Goal: Task Accomplishment & Management: Use online tool/utility

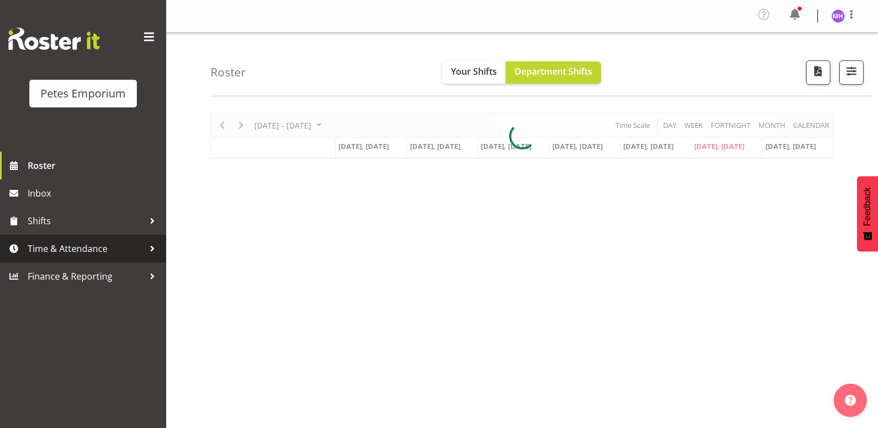
click at [58, 254] on span "Time & Attendance" at bounding box center [86, 248] width 116 height 17
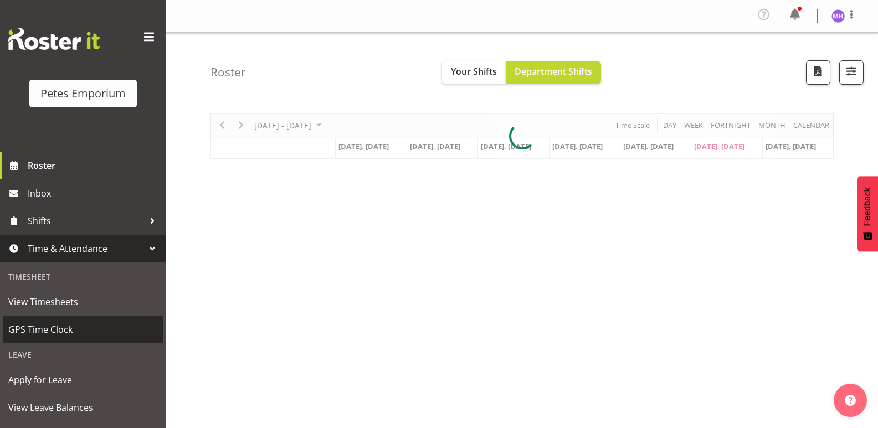
click at [60, 330] on span "GPS Time Clock" at bounding box center [83, 329] width 150 height 17
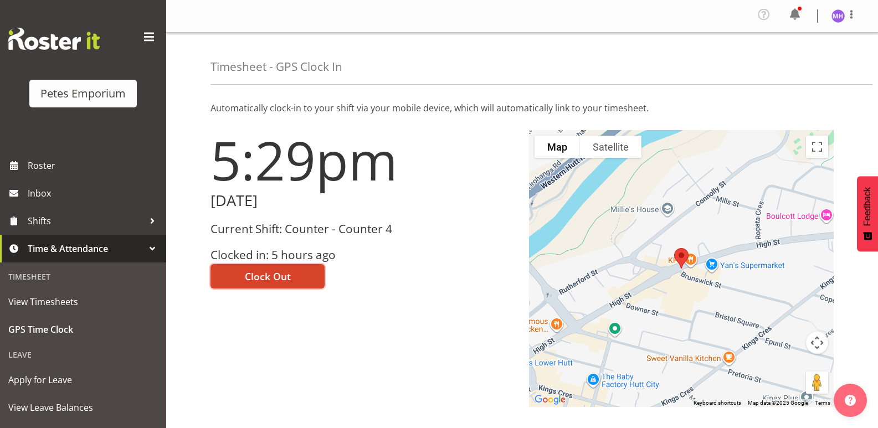
click at [317, 281] on button "Clock Out" at bounding box center [268, 276] width 114 height 24
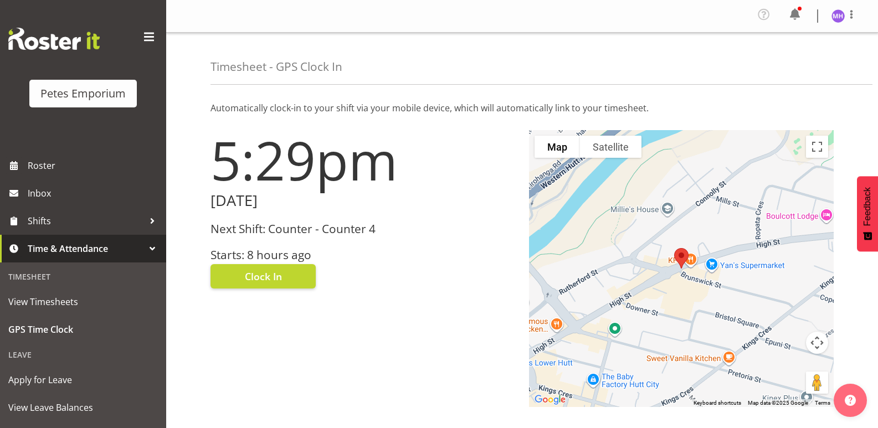
click at [811, 59] on div "Timesheet - GPS Clock In" at bounding box center [542, 59] width 662 height 52
click at [858, 19] on span at bounding box center [851, 14] width 13 height 13
click at [276, 269] on span "Clock In" at bounding box center [263, 276] width 37 height 14
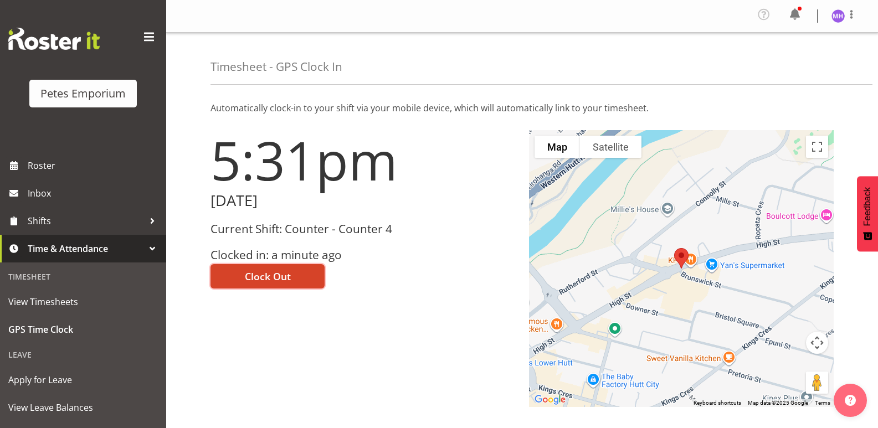
click at [284, 265] on button "Clock Out" at bounding box center [268, 276] width 114 height 24
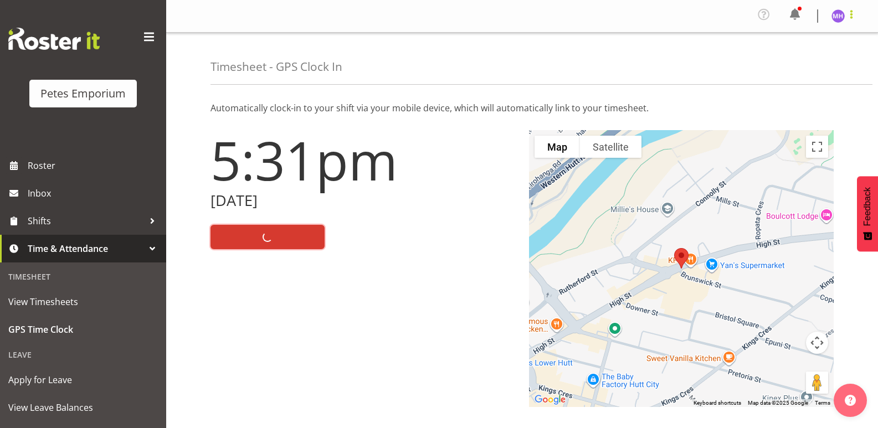
click at [848, 18] on span at bounding box center [851, 14] width 13 height 13
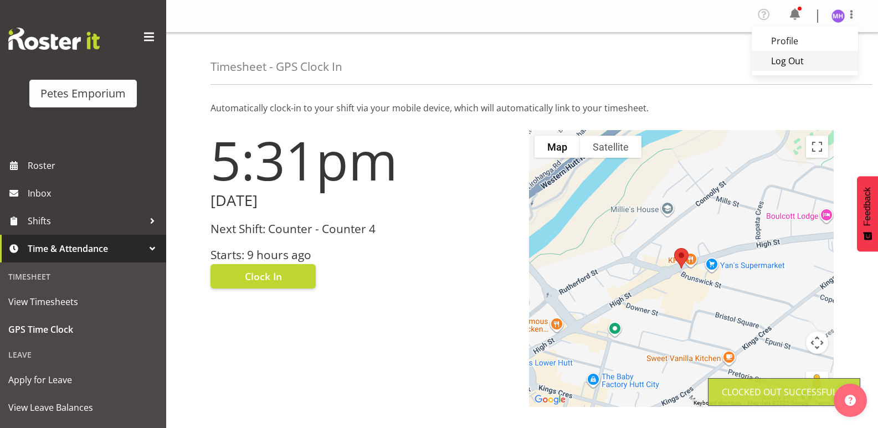
click at [802, 57] on link "Log Out" at bounding box center [805, 61] width 106 height 20
